Goal: Browse casually: Explore the website without a specific task or goal

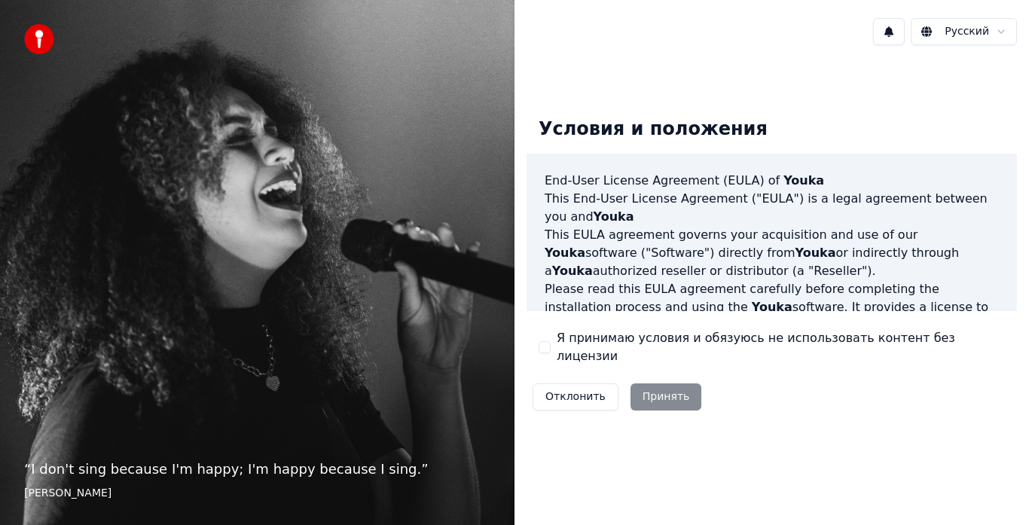
click at [1002, 35] on html "“ I don't sing because I'm happy; I'm happy because I sing. ” [PERSON_NAME] Рус…" at bounding box center [514, 262] width 1029 height 525
click at [828, 437] on div "Условия и положения End-User License Agreement ([PERSON_NAME]) of Youka This En…" at bounding box center [771, 260] width 514 height 407
click at [548, 347] on button "Я принимаю условия и обязуюсь не использовать контент без лицензии" at bounding box center [545, 347] width 12 height 12
click at [670, 386] on button "Принять" at bounding box center [666, 396] width 72 height 27
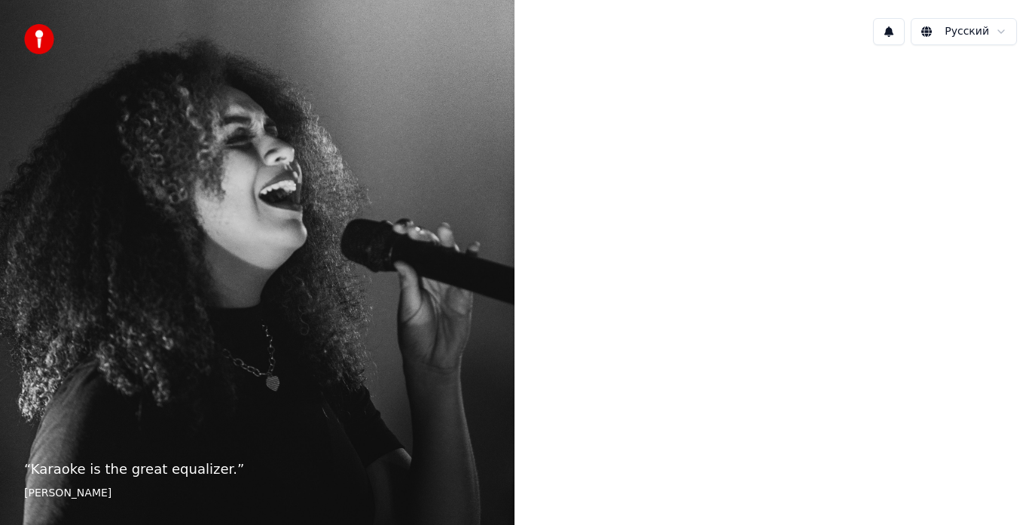
click at [646, 412] on div at bounding box center [771, 260] width 514 height 407
click at [955, 310] on div at bounding box center [771, 260] width 514 height 407
click at [683, 248] on div at bounding box center [771, 260] width 514 height 407
click at [40, 488] on footer "[PERSON_NAME]" at bounding box center [257, 493] width 466 height 15
click at [84, 407] on div "“ Karaoke is the great equalizer. ” [PERSON_NAME]" at bounding box center [257, 262] width 514 height 525
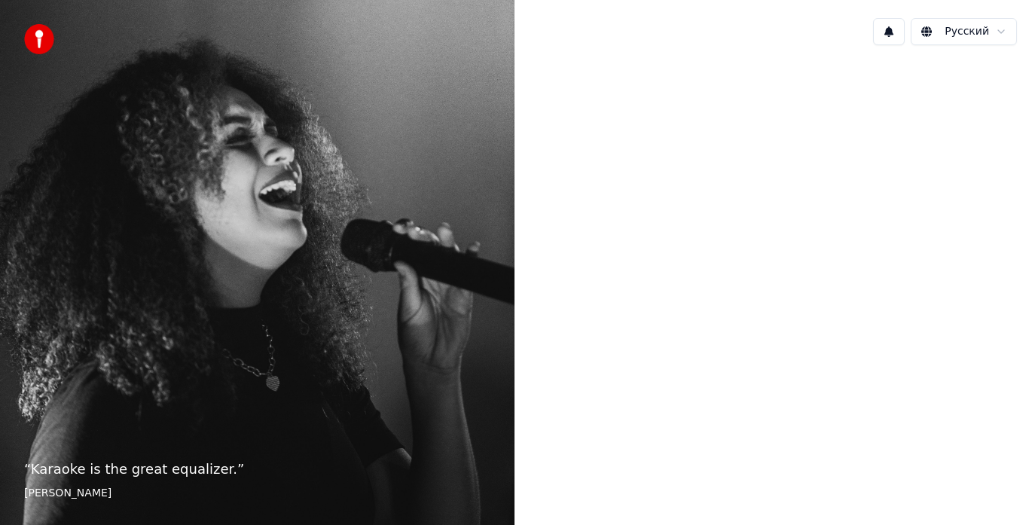
click at [898, 32] on button at bounding box center [889, 31] width 32 height 27
click at [803, 185] on div at bounding box center [771, 260] width 514 height 407
drag, startPoint x: 740, startPoint y: 255, endPoint x: 700, endPoint y: 385, distance: 136.3
click at [740, 261] on div at bounding box center [771, 260] width 514 height 407
click at [194, 472] on p "“ Karaoke is the great equalizer. ”" at bounding box center [257, 469] width 466 height 21
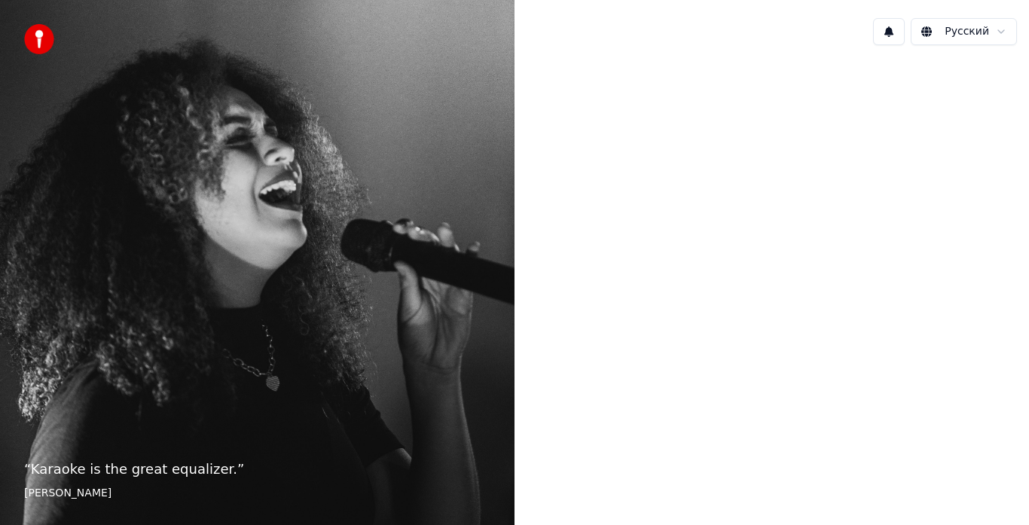
click at [54, 486] on footer "[PERSON_NAME]" at bounding box center [257, 493] width 466 height 15
click at [47, 491] on footer "[PERSON_NAME]" at bounding box center [257, 493] width 466 height 15
click at [41, 39] on img at bounding box center [39, 39] width 30 height 30
drag, startPoint x: 164, startPoint y: 164, endPoint x: 249, endPoint y: 310, distance: 168.5
click at [170, 178] on div "“ Karaoke is the great equalizer. ” [PERSON_NAME]" at bounding box center [257, 262] width 514 height 525
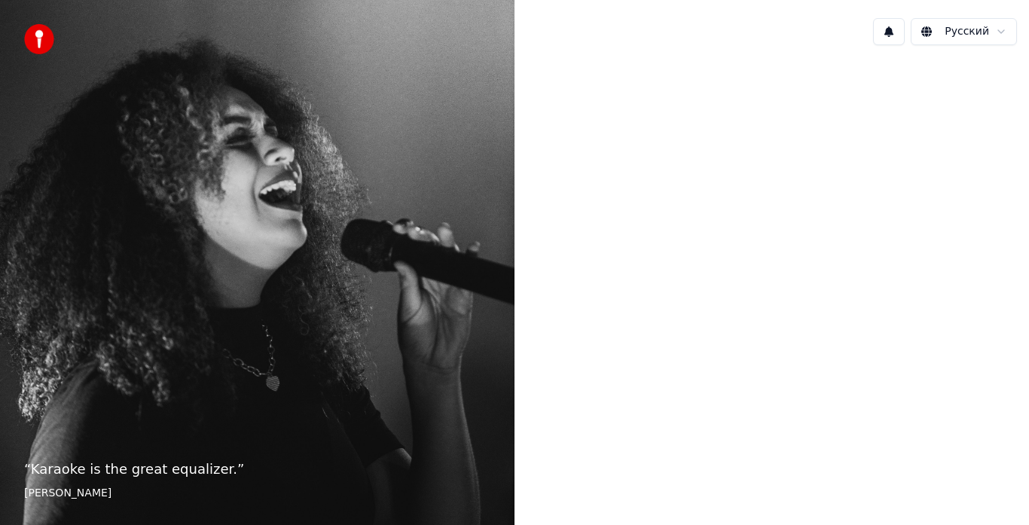
click at [539, 401] on div at bounding box center [771, 260] width 514 height 407
click at [449, 325] on div "“ Karaoke is the great equalizer. ” [PERSON_NAME]" at bounding box center [257, 262] width 514 height 525
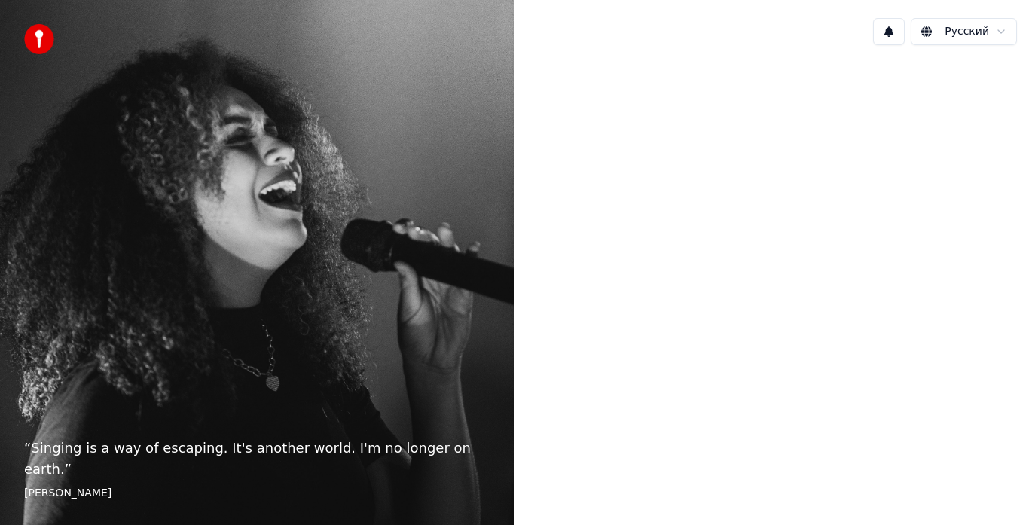
click at [423, 249] on div "“ Singing is a way of escaping. It's another world. I'm no longer on earth. ” E…" at bounding box center [257, 262] width 514 height 525
click at [40, 31] on img at bounding box center [39, 39] width 30 height 30
click at [63, 496] on footer "[PERSON_NAME]" at bounding box center [257, 493] width 466 height 15
click at [47, 493] on footer "[PERSON_NAME]" at bounding box center [257, 493] width 466 height 15
click at [142, 452] on div "“ Singing is a way of escaping. It's another world. I'm no longer on earth. ” E…" at bounding box center [257, 262] width 514 height 525
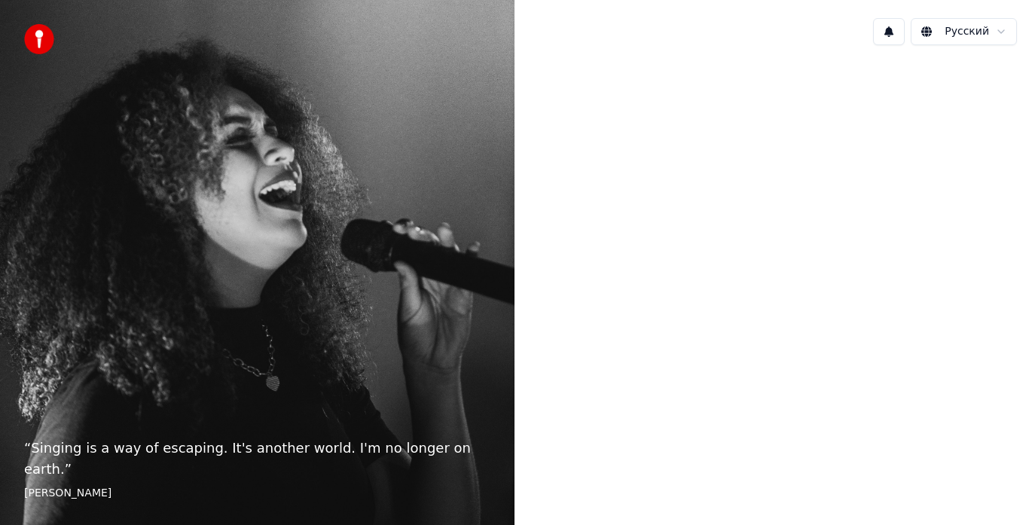
click at [304, 346] on div "“ Singing is a way of escaping. It's another world. I'm no longer on earth. ” E…" at bounding box center [257, 262] width 514 height 525
click at [670, 420] on div at bounding box center [771, 260] width 514 height 407
click at [896, 28] on button at bounding box center [889, 31] width 32 height 27
click at [886, 57] on div "Нет новых уведомлений" at bounding box center [877, 64] width 289 height 18
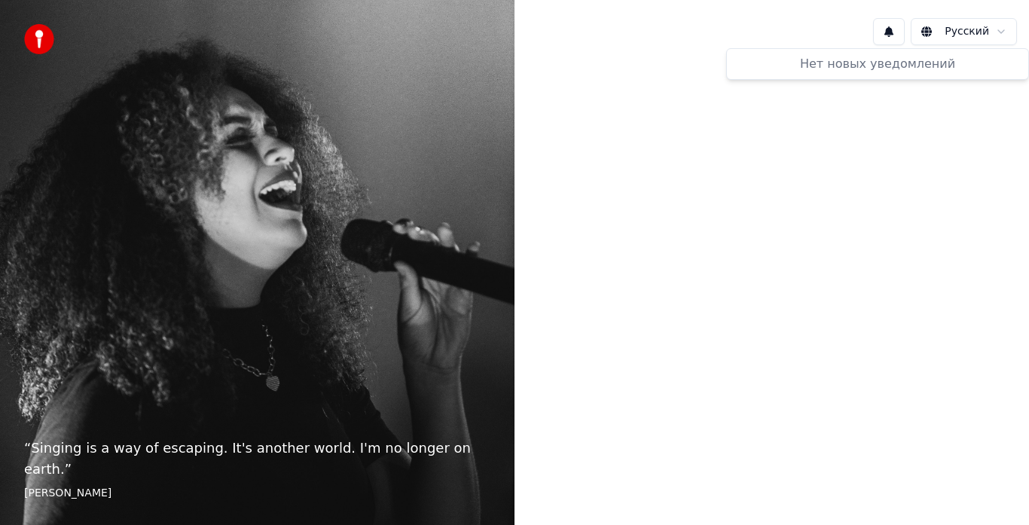
click at [951, 34] on html "“ Singing is a way of escaping. It's another world. I'm no longer on earth. ” E…" at bounding box center [514, 262] width 1029 height 525
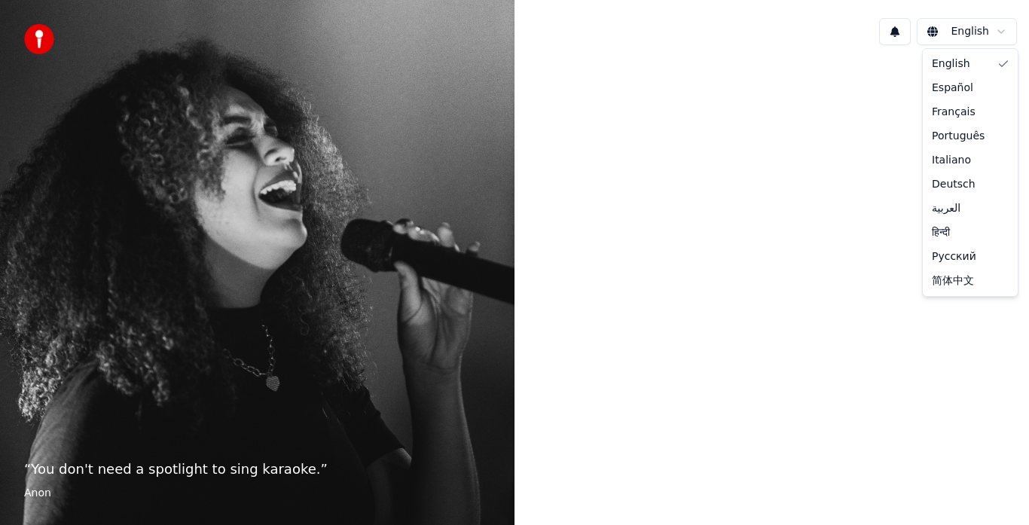
click at [983, 32] on html "“ You don't need a spotlight to sing karaoke. ” Anon English English Español Fr…" at bounding box center [514, 262] width 1029 height 525
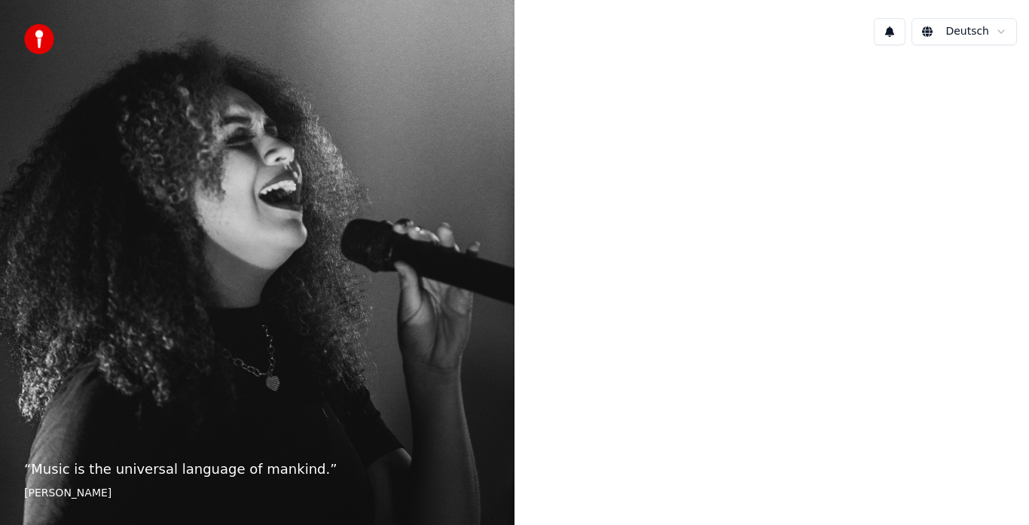
click at [991, 32] on html "“ Music is the universal language of mankind. ” Henry Wadsworth Longfellow Deut…" at bounding box center [514, 262] width 1029 height 525
click at [102, 494] on footer "Henry Wadsworth Longfellow" at bounding box center [257, 493] width 466 height 15
click at [127, 470] on p "“ Karaoke is the great equalizer. ”" at bounding box center [257, 469] width 466 height 21
click at [38, 492] on footer "Aisha Tyler" at bounding box center [257, 493] width 466 height 15
click at [729, 319] on div at bounding box center [771, 260] width 514 height 407
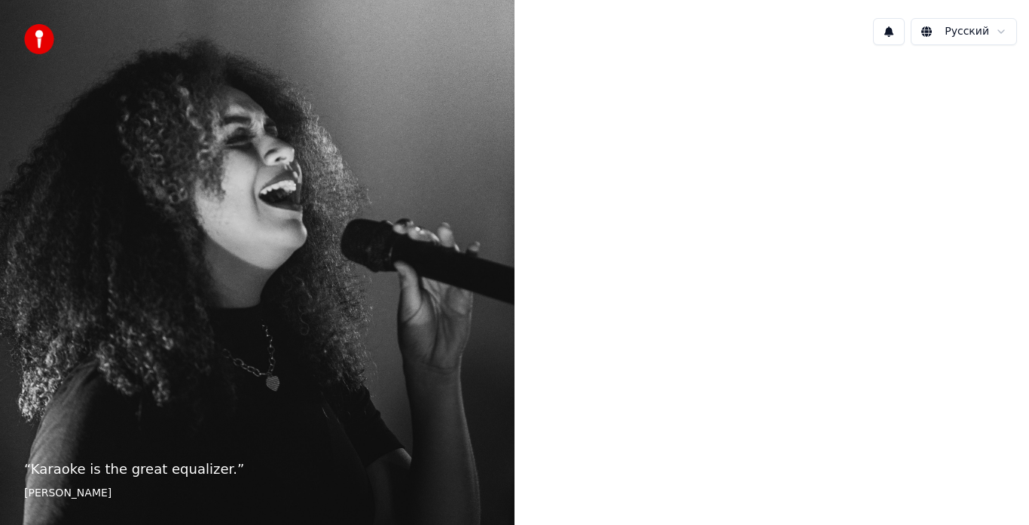
drag, startPoint x: 88, startPoint y: 0, endPoint x: 285, endPoint y: 209, distance: 287.2
click at [285, 209] on div "“ Karaoke is the great equalizer. ” [PERSON_NAME]" at bounding box center [257, 262] width 514 height 525
click at [287, 209] on div "“ Karaoke is the great equalizer. ” [PERSON_NAME]" at bounding box center [257, 262] width 514 height 525
click at [53, 498] on footer "[PERSON_NAME]" at bounding box center [257, 493] width 466 height 15
